Goal: Find specific page/section: Find specific page/section

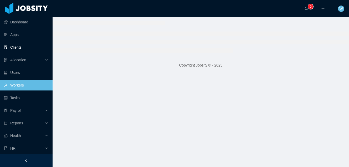
click at [26, 48] on link "Clients" at bounding box center [26, 47] width 44 height 11
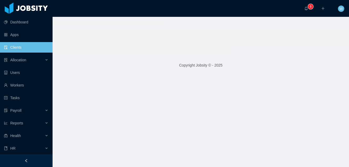
click at [44, 50] on link "Clients" at bounding box center [26, 47] width 44 height 11
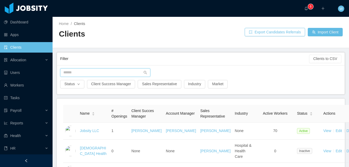
click at [118, 71] on input "text" at bounding box center [105, 72] width 90 height 8
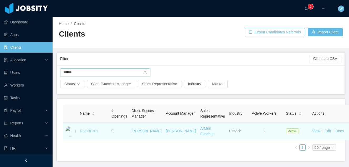
type input "******"
click at [83, 133] on link "RockitCoin" at bounding box center [89, 131] width 18 height 4
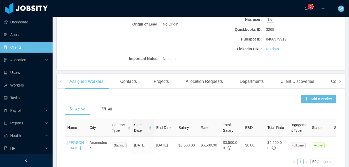
scroll to position [146, 0]
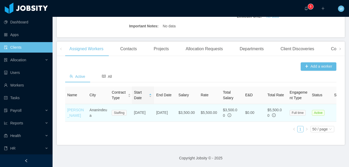
click at [76, 112] on link "[PERSON_NAME]" at bounding box center [75, 113] width 17 height 10
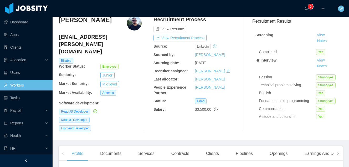
scroll to position [21, 0]
